Goal: Check status: Check status

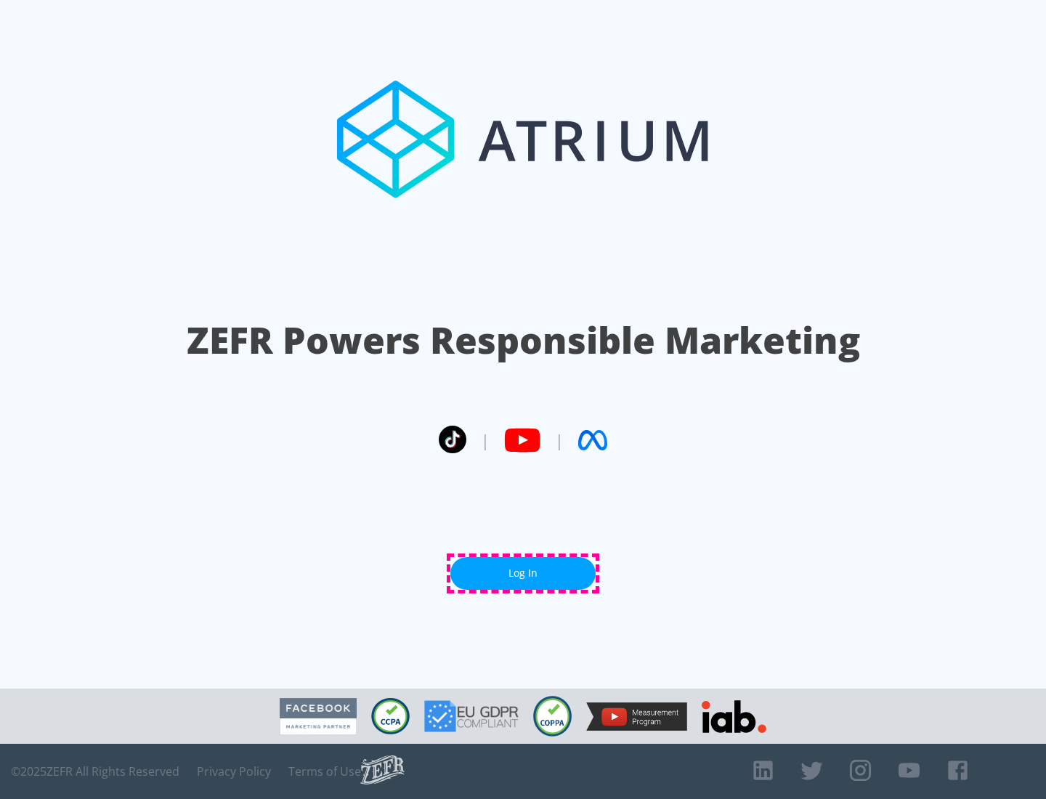
click at [523, 573] on link "Log In" at bounding box center [522, 573] width 145 height 33
